Goal: Transaction & Acquisition: Purchase product/service

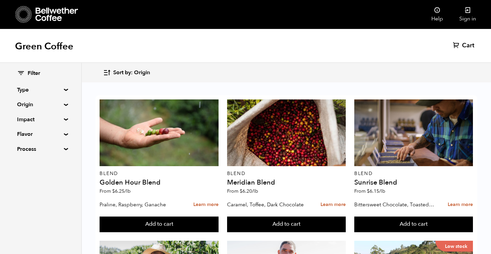
scroll to position [3, 0]
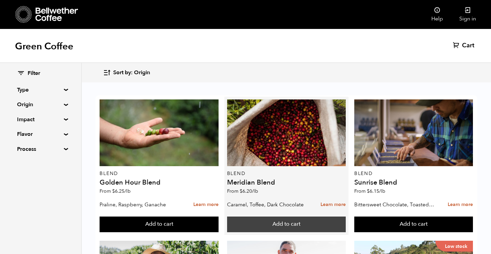
click at [267, 222] on button "Add to cart" at bounding box center [286, 225] width 119 height 16
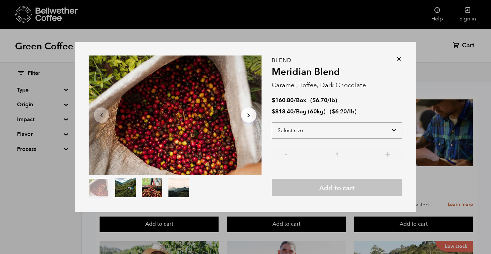
click at [317, 131] on select "Select size Bag (60kg) (132 lbs) Box (24 lbs)" at bounding box center [337, 130] width 131 height 16
select select "box"
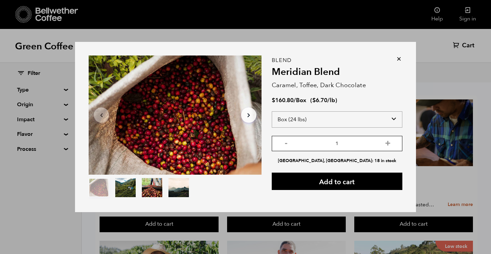
click at [310, 149] on input "1" at bounding box center [337, 143] width 131 height 15
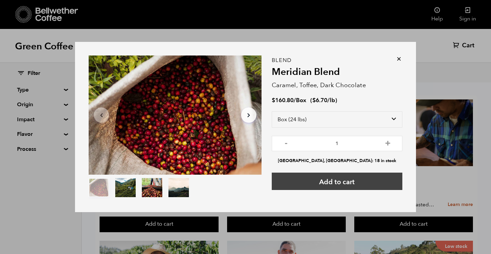
click at [323, 182] on button "Add to cart" at bounding box center [337, 181] width 131 height 17
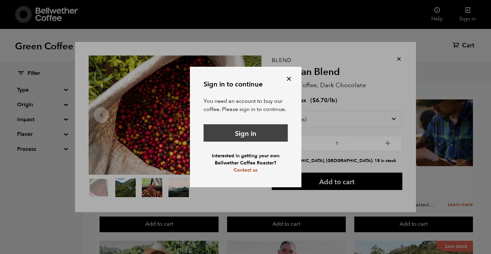
click at [243, 136] on link "Sign in" at bounding box center [246, 132] width 84 height 17
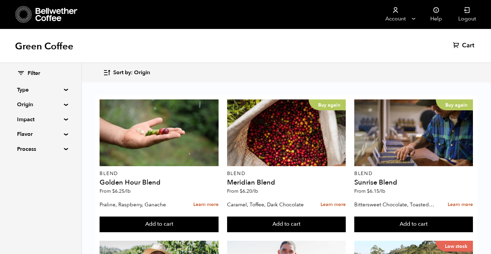
click at [34, 73] on span "Filter" at bounding box center [34, 74] width 13 height 8
click at [19, 73] on icon at bounding box center [21, 73] width 8 height 8
click at [21, 93] on summary "Type" at bounding box center [40, 90] width 47 height 8
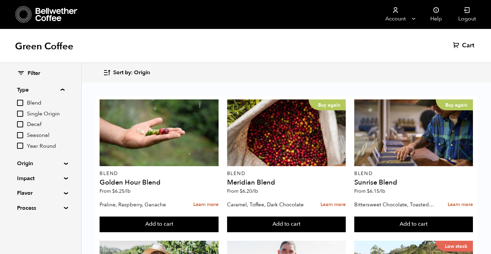
click at [21, 125] on input "Decaf" at bounding box center [20, 124] width 6 height 6
checkbox input "true"
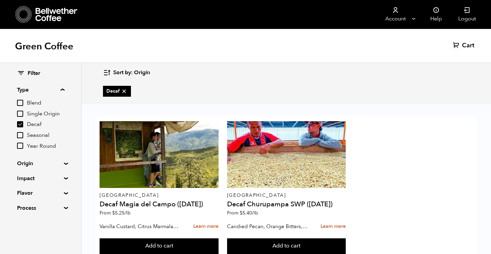
scroll to position [19, 0]
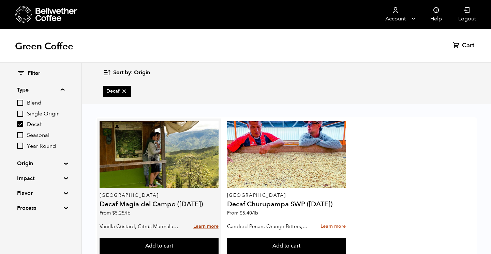
click at [204, 220] on link "Learn more" at bounding box center [205, 227] width 25 height 15
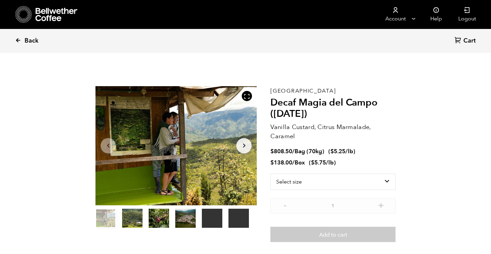
click at [18, 41] on icon at bounding box center [18, 40] width 6 height 6
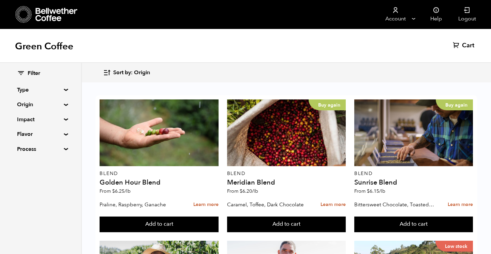
click at [21, 104] on summary "Origin" at bounding box center [40, 105] width 47 height 8
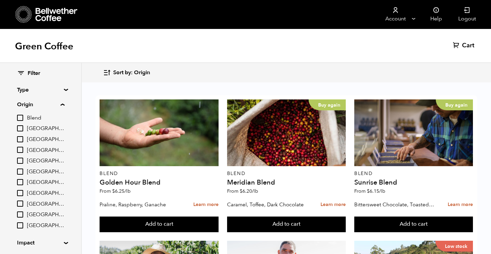
click at [24, 89] on summary "Type" at bounding box center [40, 90] width 47 height 8
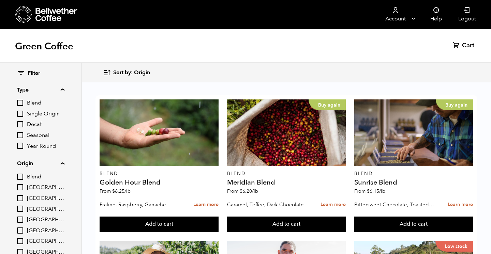
click at [22, 124] on input "Decaf" at bounding box center [20, 124] width 6 height 6
checkbox input "true"
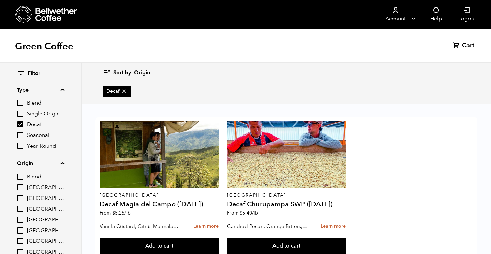
scroll to position [21, 0]
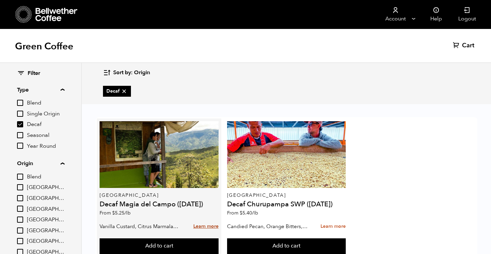
click at [202, 220] on link "Learn more" at bounding box center [205, 227] width 25 height 15
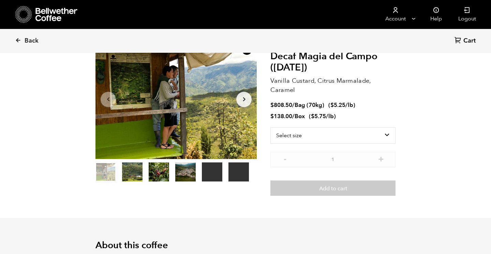
scroll to position [41, 0]
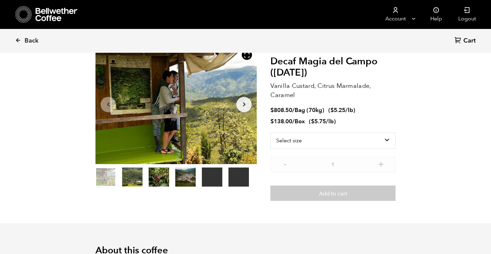
click at [245, 103] on icon "Arrow Right" at bounding box center [244, 105] width 8 height 8
click at [244, 105] on icon "button" at bounding box center [244, 105] width 2 height 4
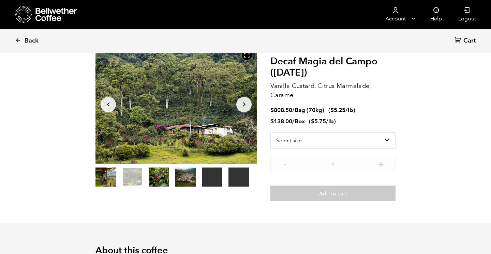
click at [244, 105] on icon "button" at bounding box center [244, 105] width 2 height 4
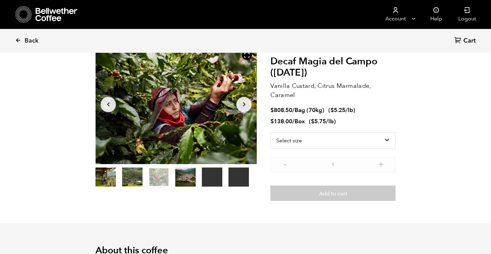
click at [244, 105] on icon "button" at bounding box center [244, 105] width 2 height 4
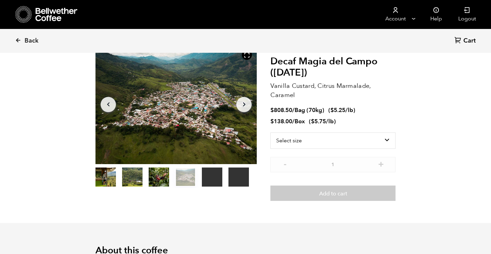
click at [244, 105] on icon "button" at bounding box center [244, 105] width 2 height 4
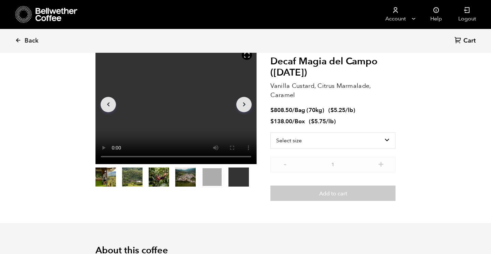
click at [244, 105] on icon "button" at bounding box center [244, 105] width 2 height 4
click at [311, 138] on select "Select size Bag (70kg) (154 lbs) Box (24 lbs)" at bounding box center [332, 141] width 125 height 16
select select "box"
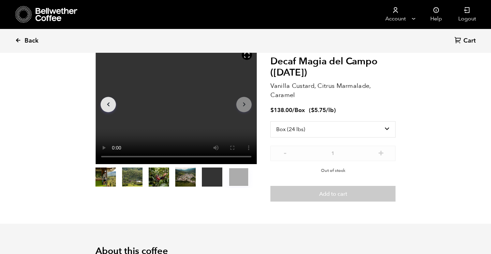
click at [18, 40] on icon at bounding box center [18, 40] width 6 height 6
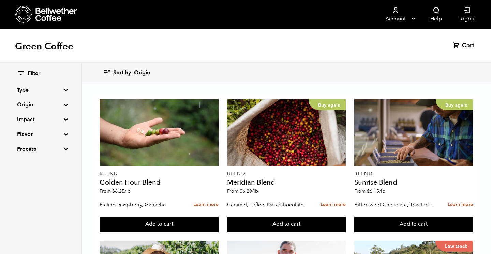
click at [27, 91] on summary "Type" at bounding box center [40, 90] width 47 height 8
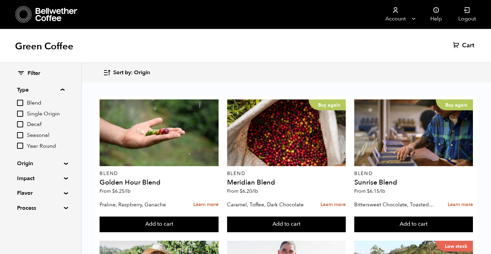
click at [23, 124] on input "Decaf" at bounding box center [20, 124] width 6 height 6
checkbox input "true"
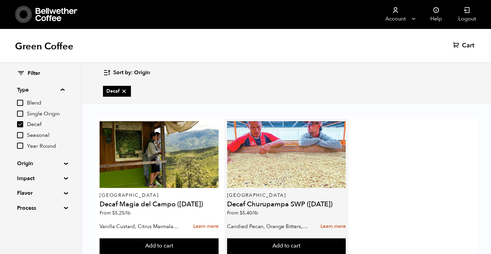
scroll to position [21, 0]
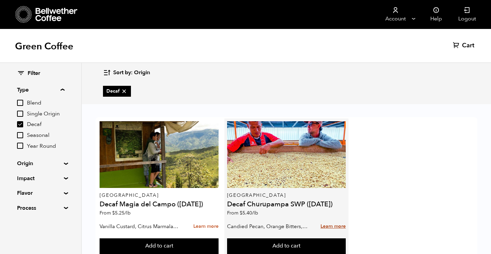
click at [327, 220] on link "Learn more" at bounding box center [333, 227] width 25 height 15
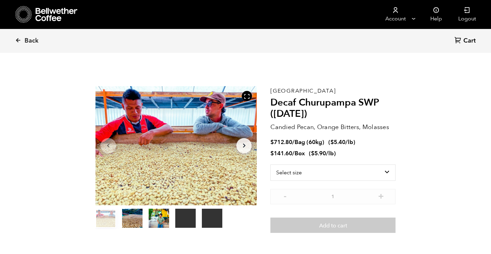
scroll to position [297, 292]
click at [244, 147] on icon "button" at bounding box center [244, 146] width 2 height 4
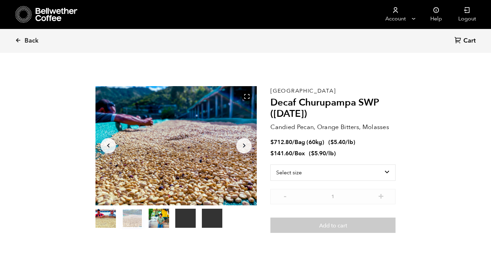
click at [244, 147] on icon "button" at bounding box center [244, 146] width 2 height 4
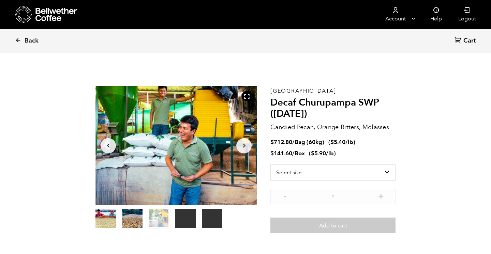
click at [244, 147] on icon "button" at bounding box center [244, 146] width 2 height 4
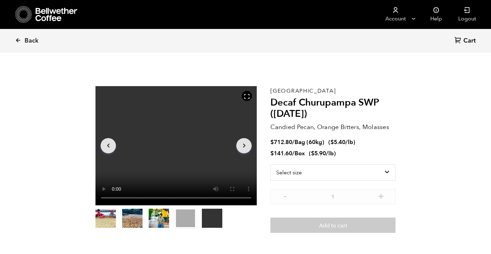
click at [244, 147] on icon "button" at bounding box center [244, 146] width 2 height 4
click at [389, 172] on select "Select size Bag (60kg) (132 lbs) Box (24 lbs)" at bounding box center [332, 173] width 125 height 16
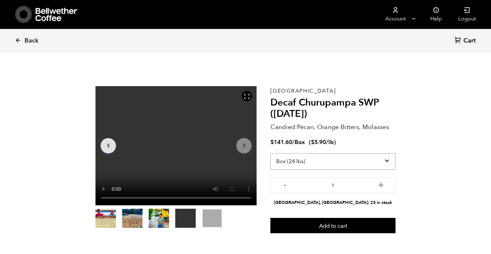
click at [386, 162] on select "Select size Bag (60kg) (132 lbs) Box (24 lbs)" at bounding box center [332, 161] width 125 height 16
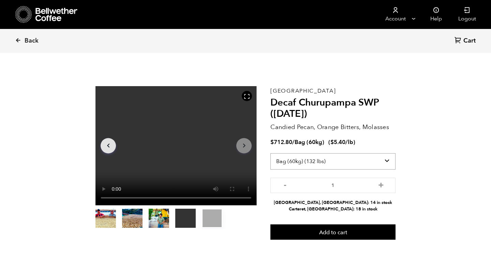
click at [389, 161] on select "Select size Bag (60kg) (132 lbs) Box (24 lbs)" at bounding box center [332, 161] width 125 height 16
select select "box"
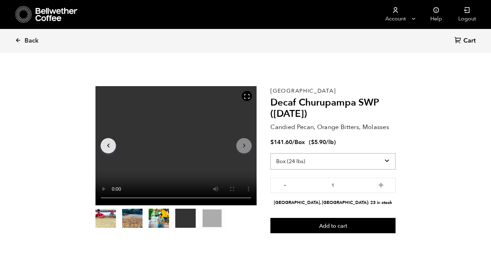
click at [389, 161] on select "Select size Bag (60kg) (132 lbs) Box (24 lbs)" at bounding box center [332, 161] width 125 height 16
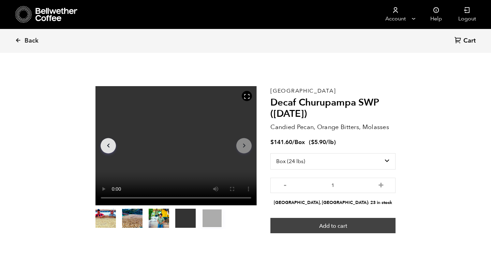
click at [352, 225] on button "Add to cart" at bounding box center [332, 226] width 125 height 16
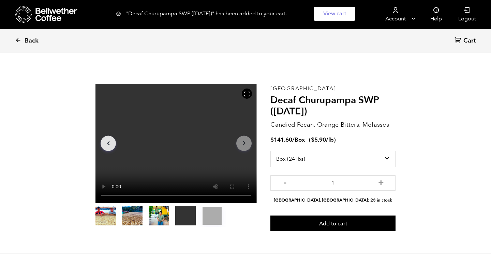
scroll to position [0, 0]
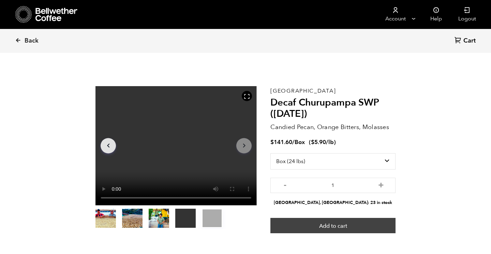
click at [346, 225] on button "Add to cart" at bounding box center [332, 226] width 125 height 16
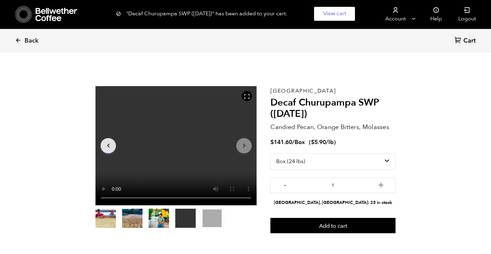
click at [467, 40] on span "Cart" at bounding box center [469, 41] width 12 height 8
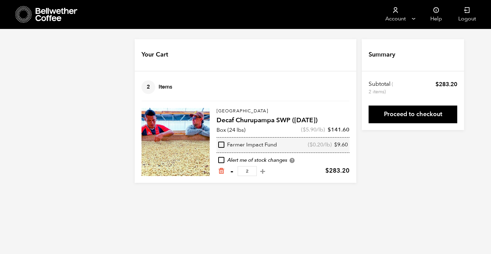
click at [233, 172] on button "-" at bounding box center [231, 171] width 9 height 7
type input "1"
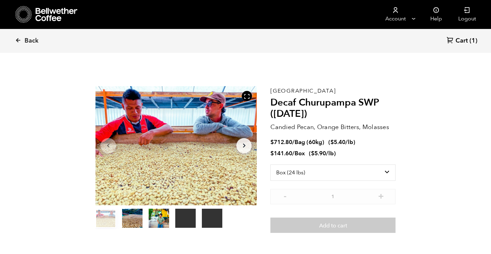
select select "box"
click at [18, 40] on icon at bounding box center [18, 40] width 6 height 6
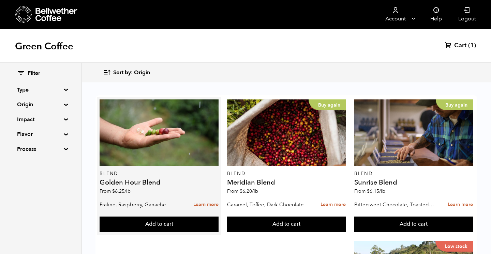
scroll to position [706, 0]
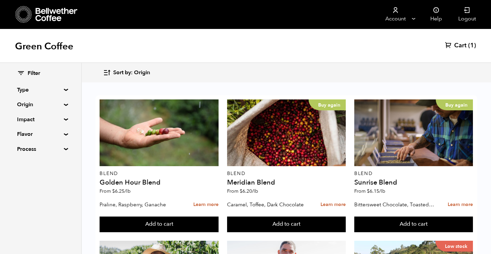
click at [24, 89] on summary "Type" at bounding box center [40, 90] width 47 height 8
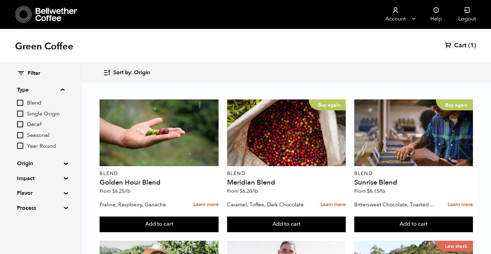
click at [21, 114] on input "Single Origin" at bounding box center [20, 114] width 6 height 6
checkbox input "true"
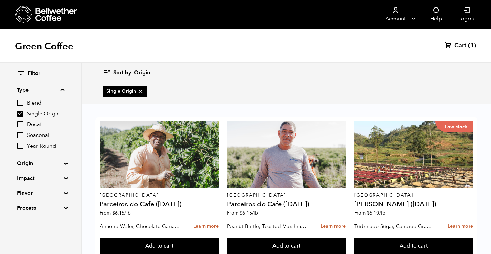
scroll to position [565, 0]
click at [20, 103] on input "Blend" at bounding box center [20, 103] width 6 height 6
checkbox input "true"
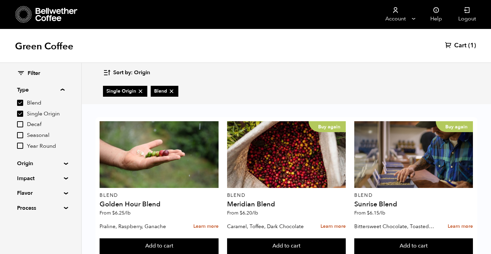
click at [20, 126] on input "Decaf" at bounding box center [20, 124] width 6 height 6
checkbox input "true"
click at [21, 135] on input "Seasonal" at bounding box center [20, 135] width 6 height 6
checkbox input "true"
click at [21, 121] on input "Decaf" at bounding box center [20, 124] width 6 height 6
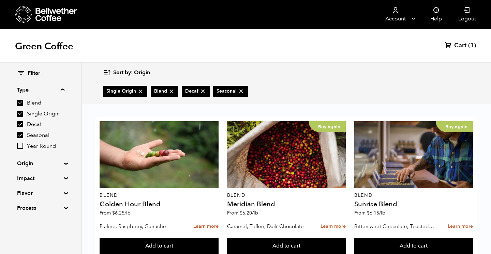
checkbox input "false"
click at [21, 114] on input "Single Origin" at bounding box center [20, 114] width 6 height 6
checkbox input "false"
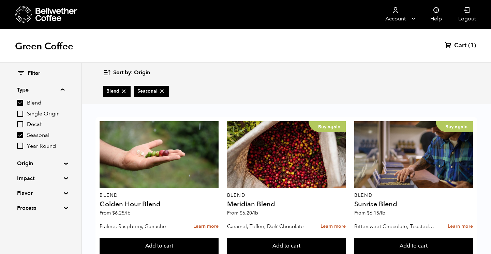
click at [21, 103] on input "Blend" at bounding box center [20, 103] width 6 height 6
checkbox input "false"
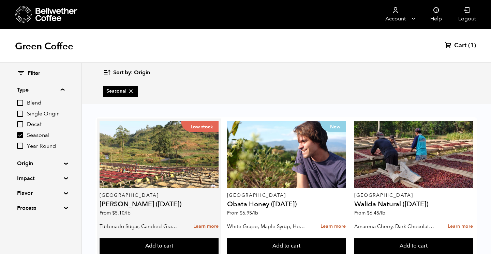
scroll to position [29, 0]
click at [197, 220] on link "Learn more" at bounding box center [205, 227] width 25 height 15
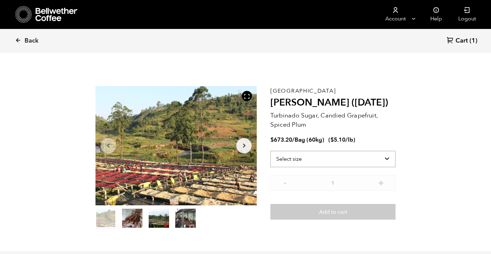
click at [389, 160] on select "Select size Bag (60kg) (132 lbs)" at bounding box center [332, 159] width 125 height 16
click at [33, 40] on span "Back" at bounding box center [32, 41] width 14 height 8
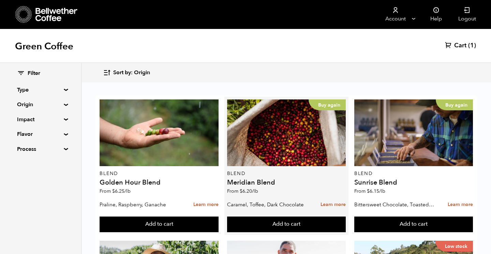
click at [259, 184] on h4 "Meridian Blend" at bounding box center [286, 182] width 119 height 7
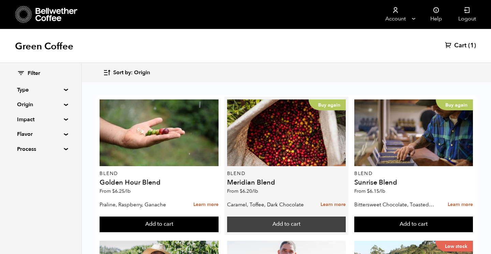
click at [269, 224] on button "Add to cart" at bounding box center [286, 225] width 119 height 16
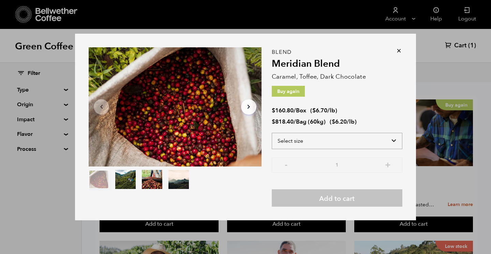
click at [297, 140] on select "Select size Bag (60kg) (132 lbs) Box (24 lbs)" at bounding box center [337, 141] width 131 height 16
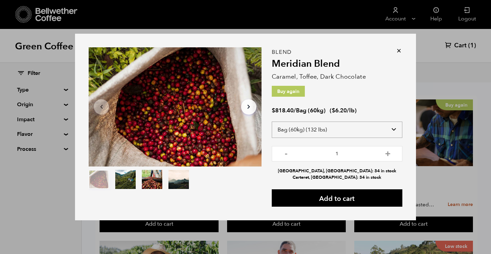
click at [295, 132] on select "Select size Bag (60kg) (132 lbs) Box (24 lbs)" at bounding box center [337, 130] width 131 height 16
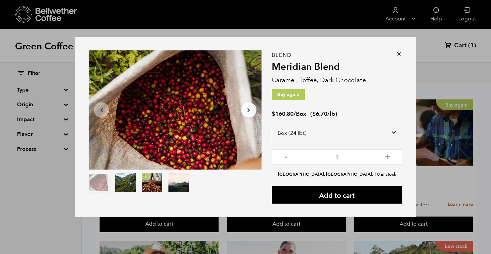
click at [292, 133] on select "Select size Bag (60kg) (132 lbs) Box (24 lbs)" at bounding box center [337, 133] width 131 height 16
select select "bag-3"
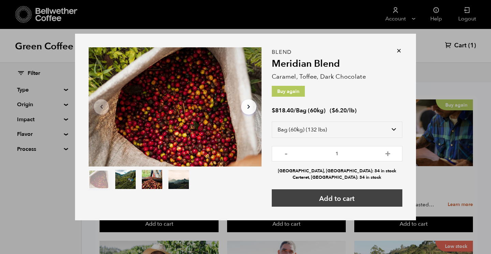
click at [324, 199] on button "Add to cart" at bounding box center [337, 198] width 131 height 17
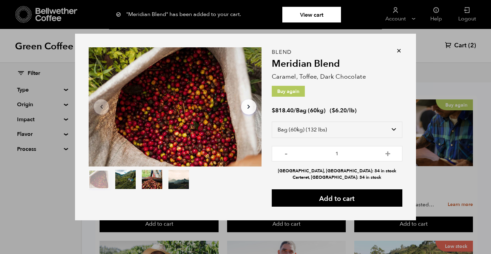
click at [324, 13] on link "View cart" at bounding box center [311, 15] width 59 height 16
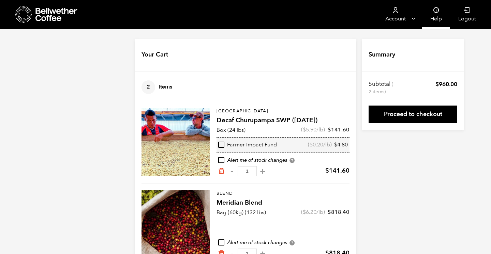
click at [435, 10] on icon at bounding box center [436, 10] width 7 height 7
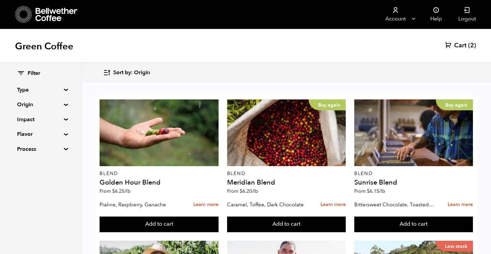
click at [64, 135] on summary "Flavor" at bounding box center [40, 134] width 47 height 8
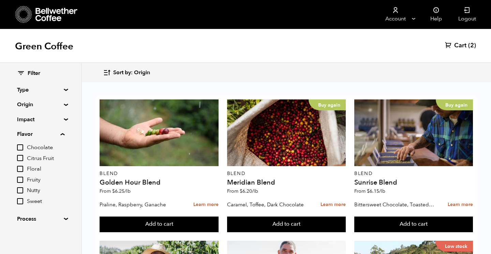
click at [21, 147] on input "Chocolate" at bounding box center [20, 148] width 6 height 6
checkbox input "true"
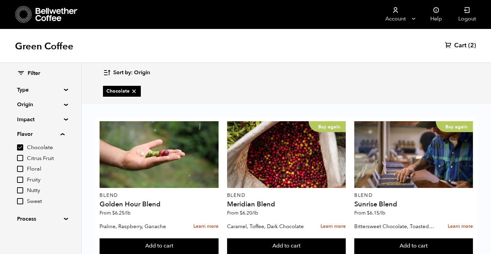
click at [21, 180] on input "Fruity" at bounding box center [20, 180] width 6 height 6
checkbox input "true"
click at [64, 119] on summary "Impact" at bounding box center [40, 120] width 47 height 8
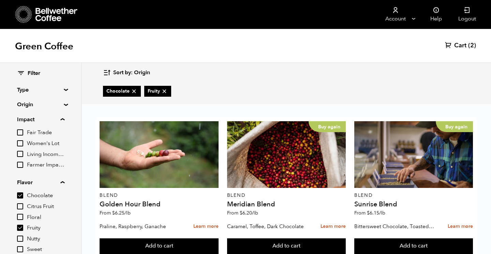
click at [64, 119] on summary "Impact" at bounding box center [40, 120] width 47 height 8
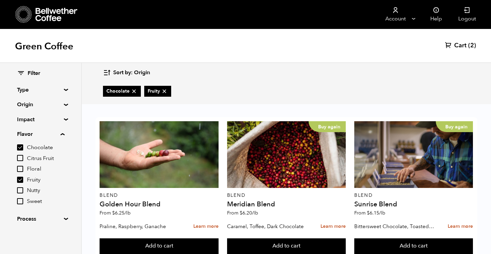
click at [64, 219] on summary "Process" at bounding box center [40, 219] width 47 height 8
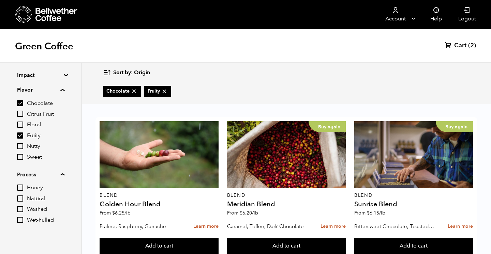
scroll to position [46, 0]
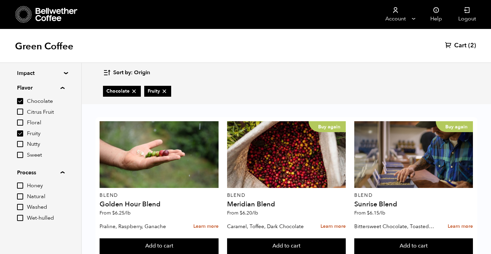
click at [63, 172] on summary "Process" at bounding box center [40, 173] width 47 height 8
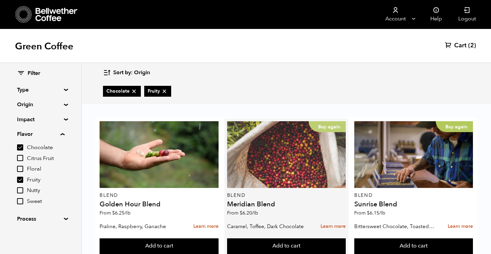
scroll to position [58, 0]
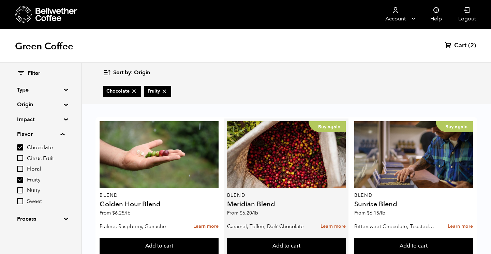
click at [255, 134] on div "Buy again Blend Meridian Blend From $ 6.20 /lb" at bounding box center [286, 170] width 119 height 99
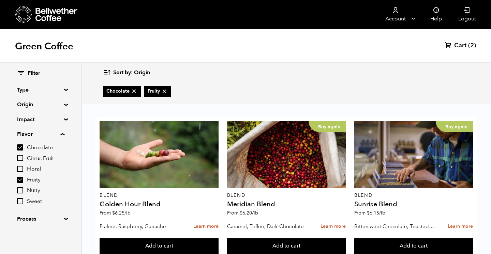
scroll to position [130, 0]
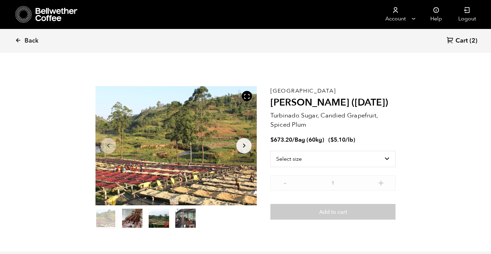
scroll to position [297, 292]
click at [387, 158] on select "Select size Bag (60kg) (132 lbs)" at bounding box center [332, 159] width 125 height 16
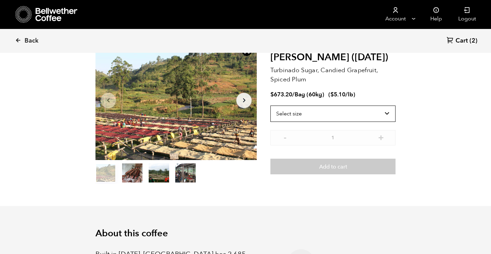
scroll to position [0, 0]
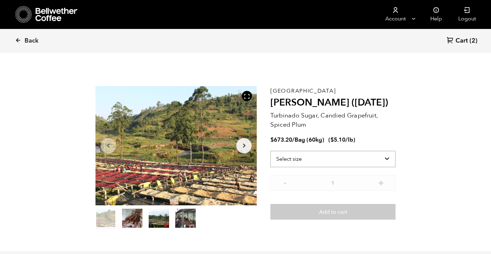
click at [388, 157] on select "Select size Bag (60kg) (132 lbs)" at bounding box center [332, 159] width 125 height 16
drag, startPoint x: 272, startPoint y: 104, endPoint x: 348, endPoint y: 101, distance: 75.7
click at [348, 101] on h2 "[PERSON_NAME] ([DATE])" at bounding box center [332, 103] width 125 height 12
copy h2 "[PERSON_NAME]"
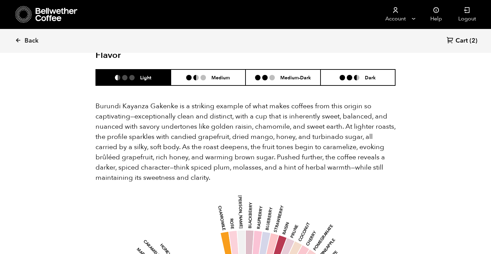
scroll to position [403, 0]
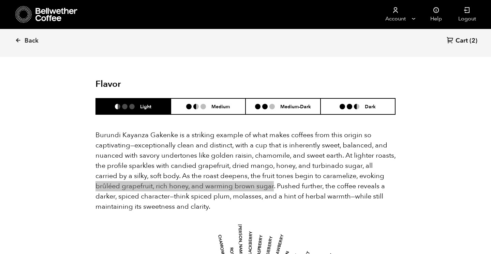
drag, startPoint x: 363, startPoint y: 165, endPoint x: 246, endPoint y: 179, distance: 118.4
click at [246, 179] on p "Burundi Kayanza Gakenke is a striking example of what makes coffees from this o…" at bounding box center [245, 171] width 300 height 82
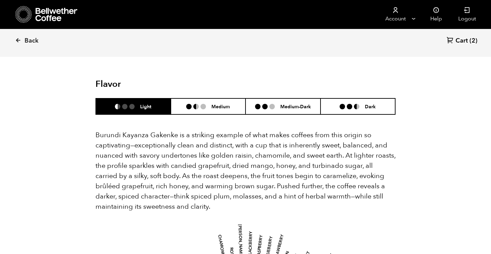
click at [367, 167] on p "Burundi Kayanza Gakenke is a striking example of what makes coffees from this o…" at bounding box center [245, 171] width 300 height 82
click at [363, 166] on p "Burundi Kayanza Gakenke is a striking example of what makes coffees from this o…" at bounding box center [245, 171] width 300 height 82
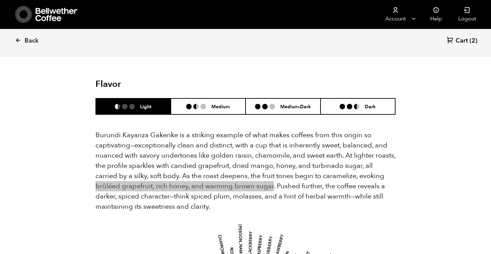
drag, startPoint x: 363, startPoint y: 166, endPoint x: 247, endPoint y: 178, distance: 117.3
click at [247, 178] on p "Burundi Kayanza Gakenke is a striking example of what makes coffees from this o…" at bounding box center [245, 171] width 300 height 82
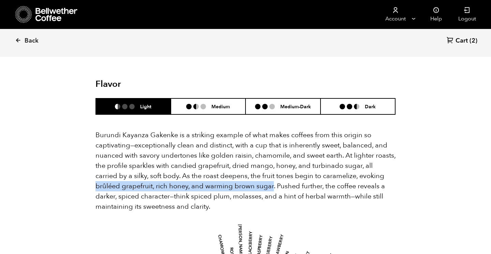
click at [225, 173] on p "Burundi Kayanza Gakenke is a striking example of what makes coffees from this o…" at bounding box center [245, 171] width 300 height 82
drag, startPoint x: 364, startPoint y: 165, endPoint x: 246, endPoint y: 177, distance: 118.6
click at [246, 177] on p "Burundi Kayanza Gakenke is a striking example of what makes coffees from this o…" at bounding box center [245, 171] width 300 height 82
copy p "brûléed grapefruit, rich honey, and warming brown sugar"
